Goal: Task Accomplishment & Management: Complete application form

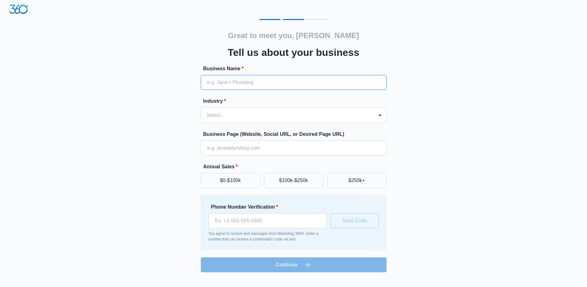
click at [270, 87] on input "Business Name *" at bounding box center [294, 82] width 186 height 15
type input "Precision Painting"
click at [334, 114] on div at bounding box center [286, 115] width 159 height 9
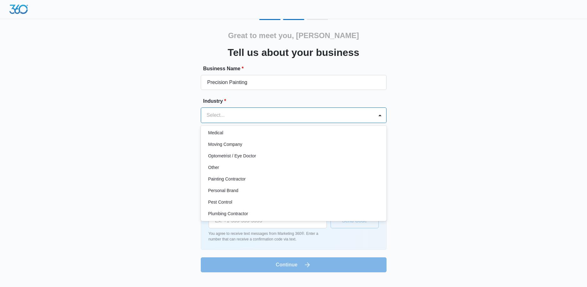
scroll to position [344, 0]
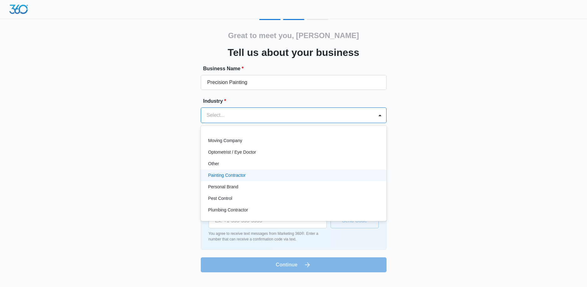
click at [287, 177] on div "Painting Contractor" at bounding box center [292, 175] width 169 height 7
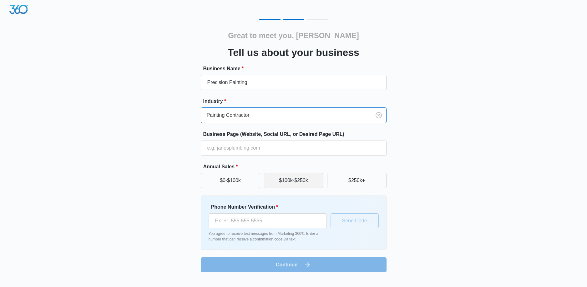
click at [268, 187] on button "$100k-$250k" at bounding box center [293, 180] width 59 height 15
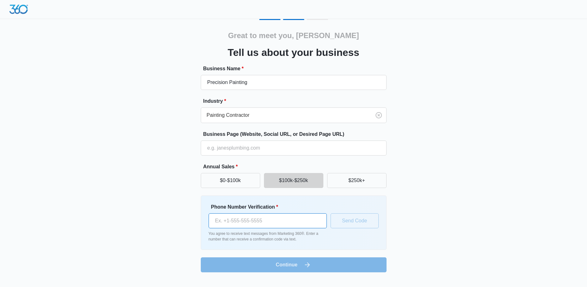
click at [252, 222] on input "Phone Number Verification *" at bounding box center [268, 221] width 118 height 15
type input "[PHONE_NUMBER]"
click at [346, 224] on button "Send Code" at bounding box center [354, 221] width 48 height 15
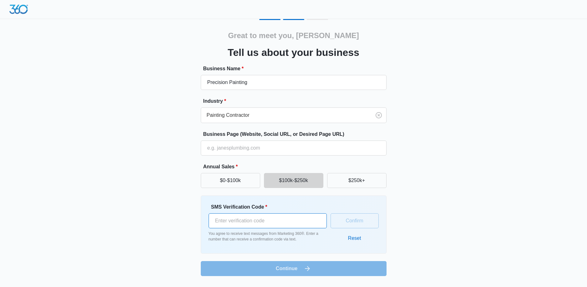
click at [248, 224] on input "SMS Verification Code *" at bounding box center [268, 221] width 118 height 15
type input "525698"
click at [348, 215] on button "Confirm" at bounding box center [354, 221] width 48 height 15
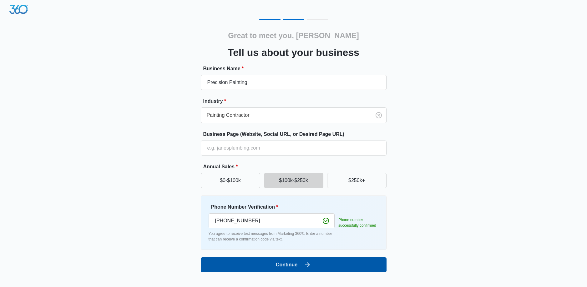
click at [299, 266] on button "Continue" at bounding box center [294, 265] width 186 height 15
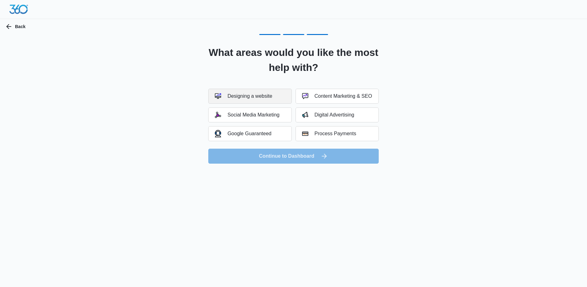
click at [255, 96] on div "Designing a website" at bounding box center [243, 96] width 57 height 6
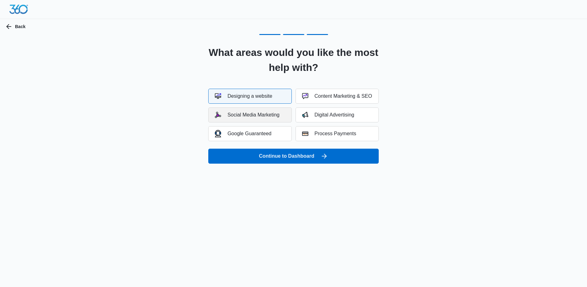
click at [251, 112] on div "Social Media Marketing" at bounding box center [247, 115] width 64 height 6
click at [259, 136] on div "Google Guaranteed" at bounding box center [243, 133] width 57 height 7
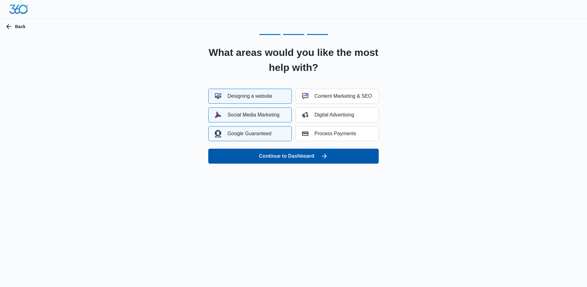
click at [298, 154] on button "Continue to Dashboard" at bounding box center [293, 156] width 170 height 15
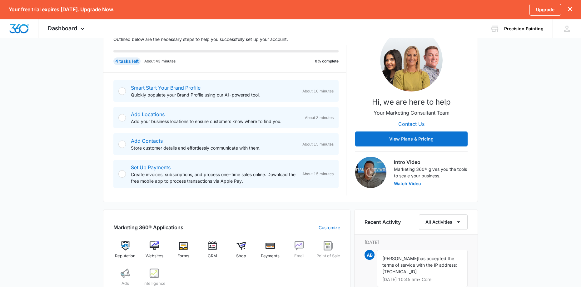
scroll to position [13, 0]
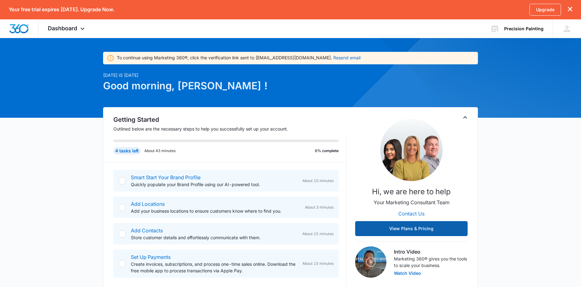
click at [408, 229] on button "View Plans & Pricing" at bounding box center [411, 228] width 113 height 15
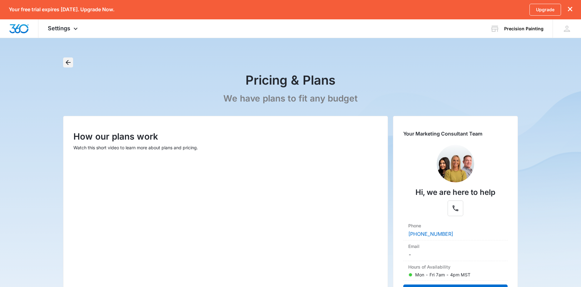
click at [68, 61] on icon "Back" at bounding box center [68, 62] width 5 height 5
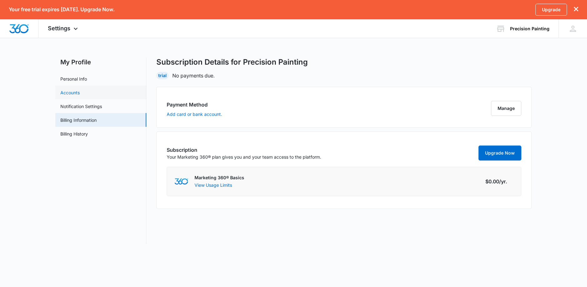
click at [74, 91] on link "Accounts" at bounding box center [69, 92] width 19 height 7
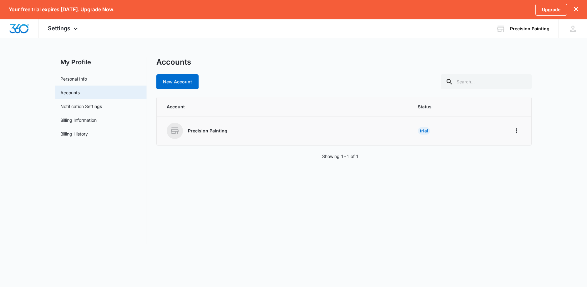
click at [236, 131] on div "Precision Painting" at bounding box center [285, 131] width 236 height 16
click at [238, 133] on div "Precision Painting" at bounding box center [285, 131] width 236 height 16
click at [510, 27] on div "Precision Painting Your Accounts View All" at bounding box center [522, 28] width 72 height 18
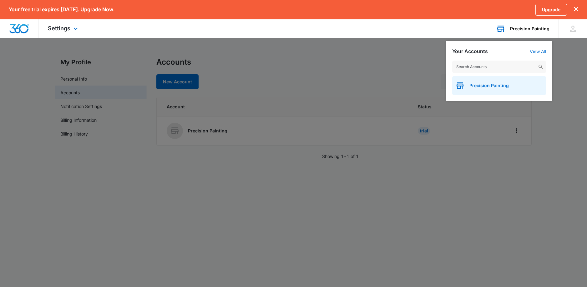
click at [497, 86] on span "Precision Painting" at bounding box center [488, 85] width 39 height 5
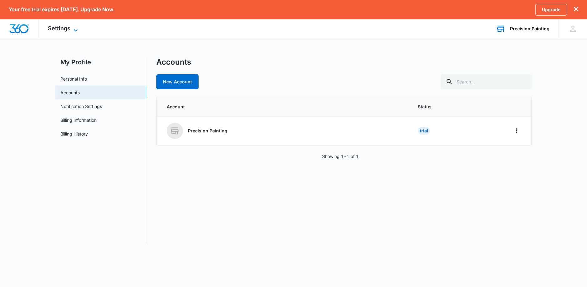
click at [74, 28] on icon at bounding box center [76, 31] width 8 height 8
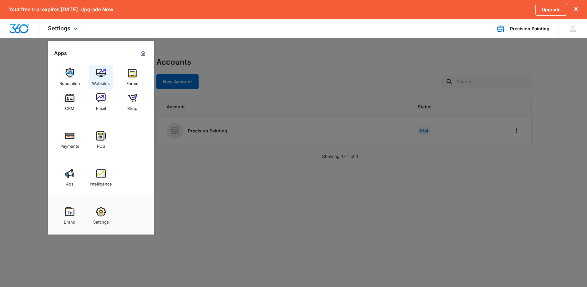
click at [103, 76] on img at bounding box center [100, 72] width 9 height 9
